Goal: Task Accomplishment & Management: Manage account settings

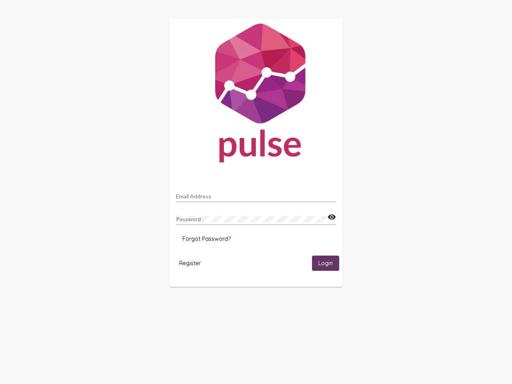
click at [256, 194] on input "Email Address" at bounding box center [256, 196] width 160 height 6
click at [332, 217] on mat-icon "visibility" at bounding box center [332, 217] width 8 height 10
click at [206, 239] on span "Forgot Password?" at bounding box center [206, 238] width 48 height 7
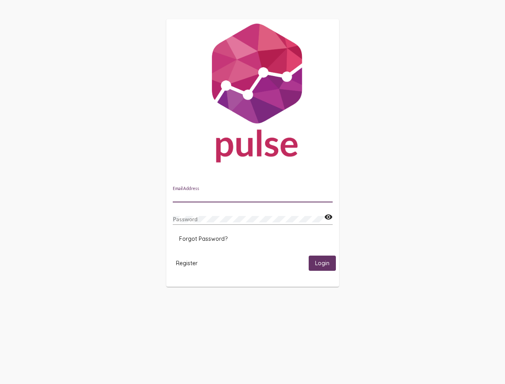
click at [190, 263] on span "Register" at bounding box center [187, 263] width 22 height 7
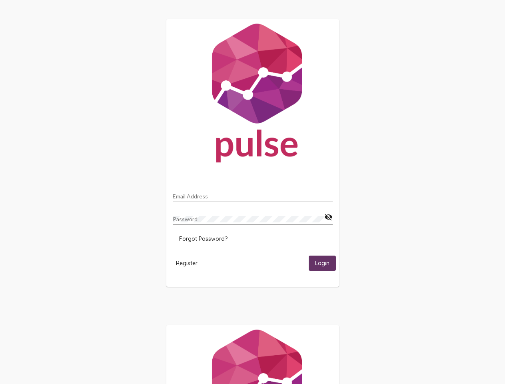
click at [326, 263] on html "Email Address Password visibility_off Forgot Password? Register Login" at bounding box center [252, 259] width 505 height 518
